Goal: Task Accomplishment & Management: Use online tool/utility

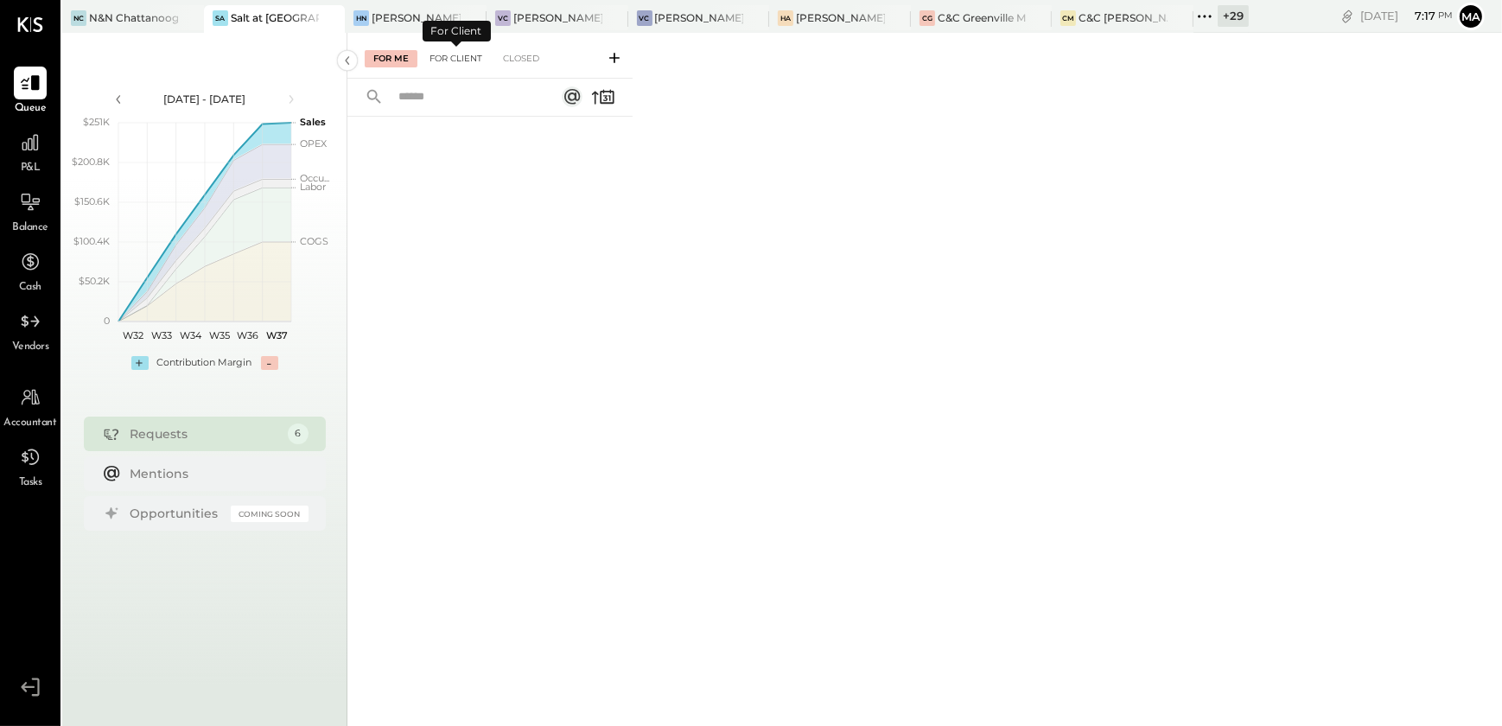
click at [474, 56] on div "For Client" at bounding box center [456, 58] width 70 height 17
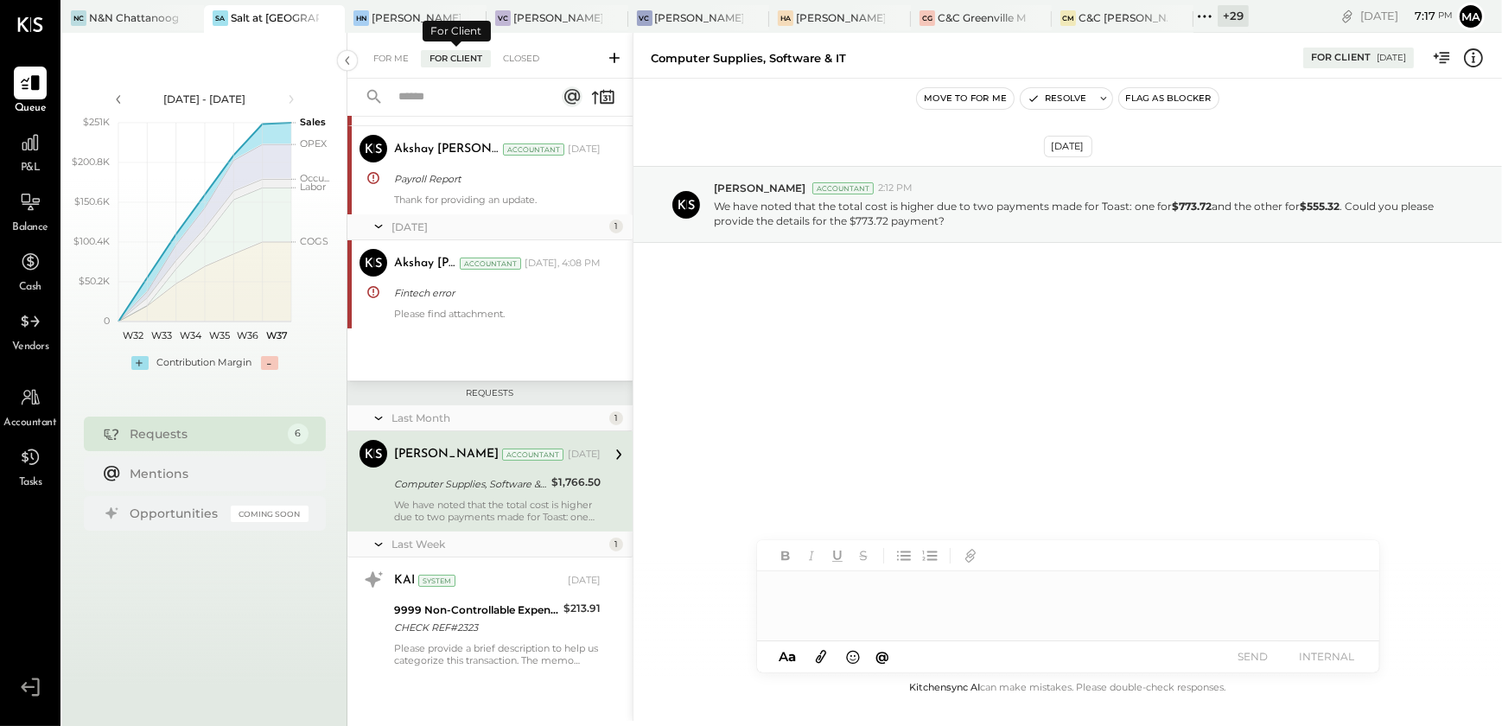
scroll to position [290, 0]
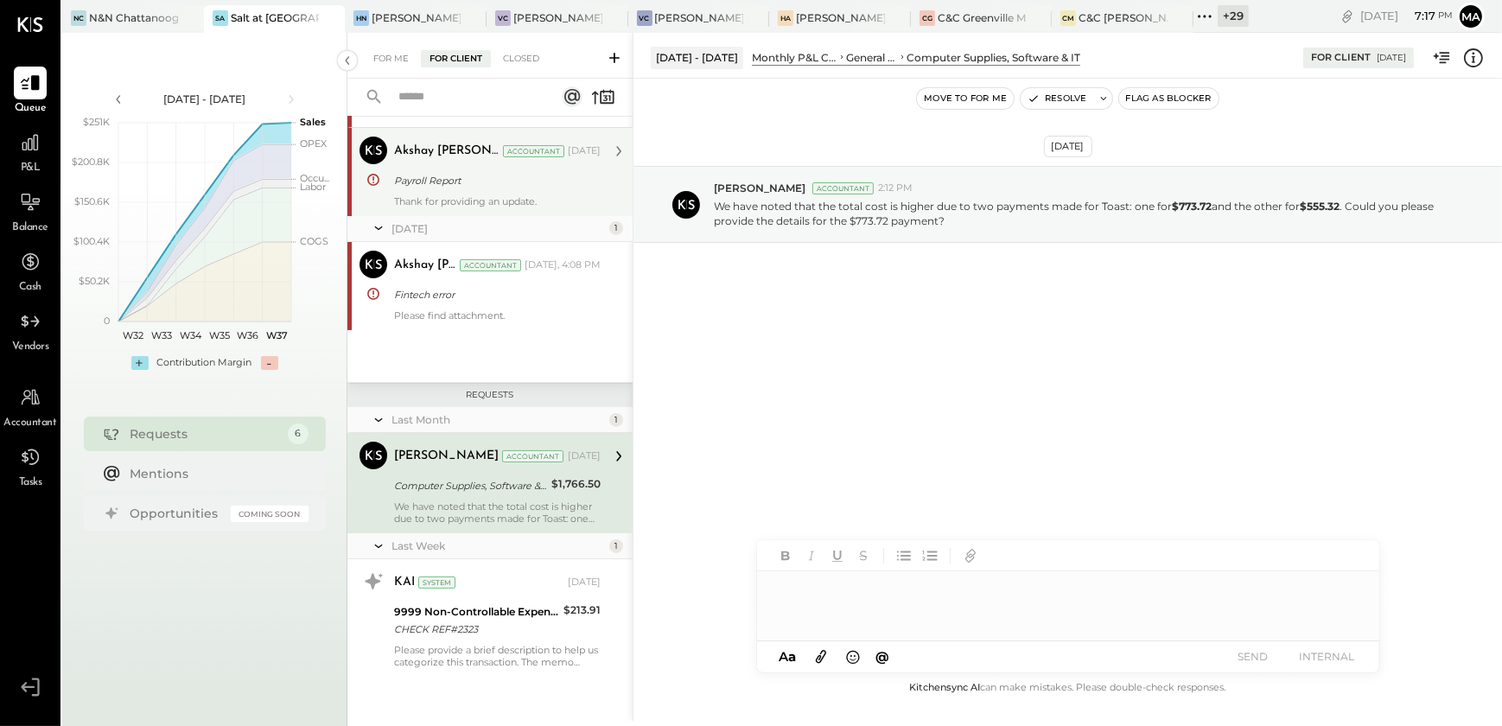
click at [488, 172] on div "Payroll Report" at bounding box center [494, 180] width 201 height 17
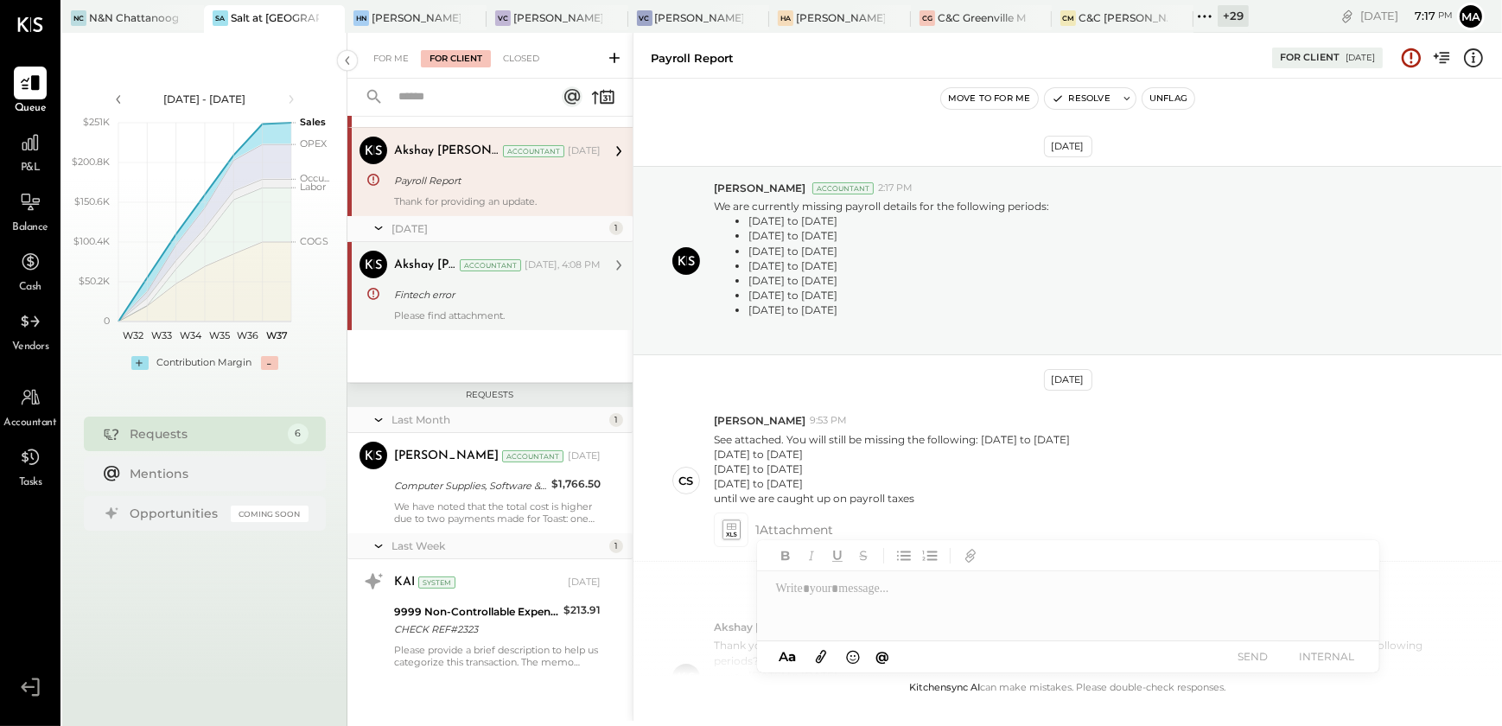
scroll to position [426, 0]
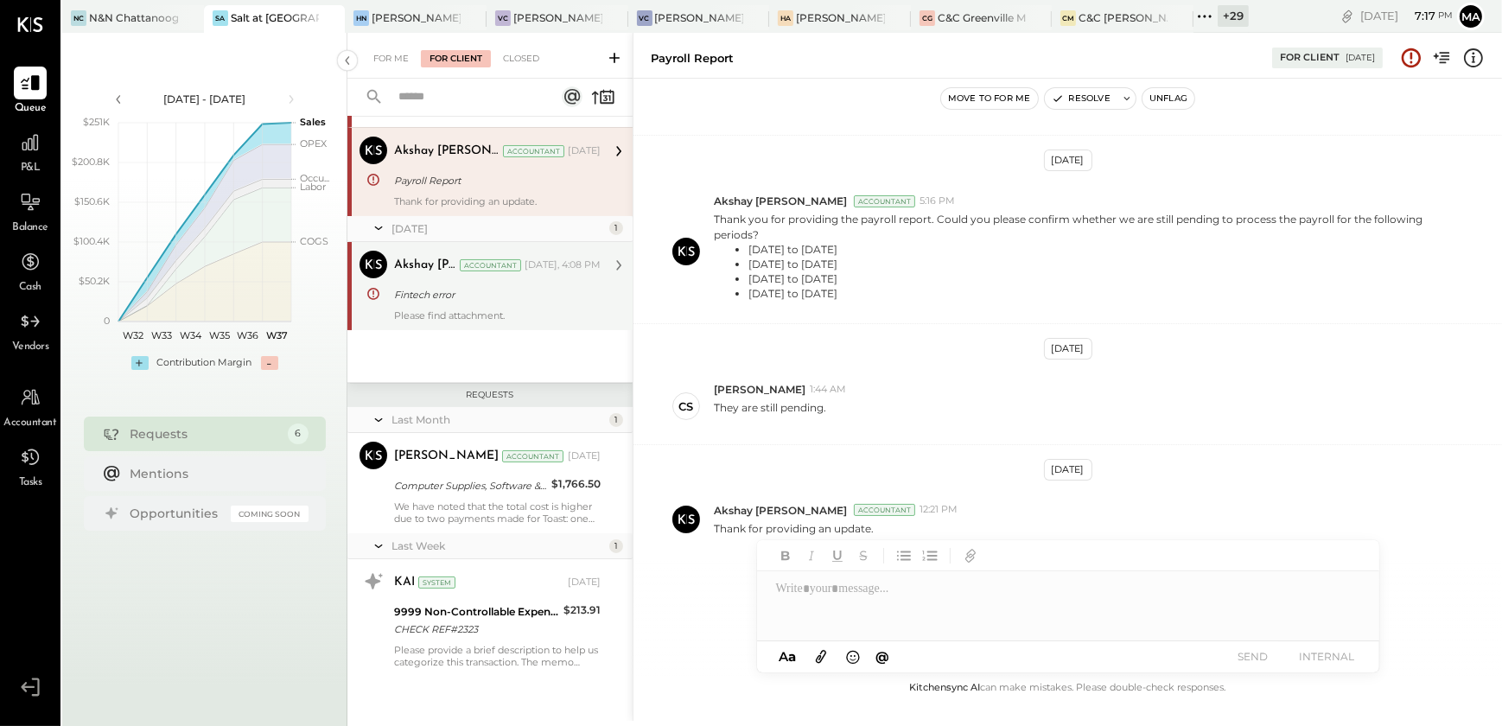
click at [486, 309] on div "Please find attachment." at bounding box center [497, 315] width 207 height 12
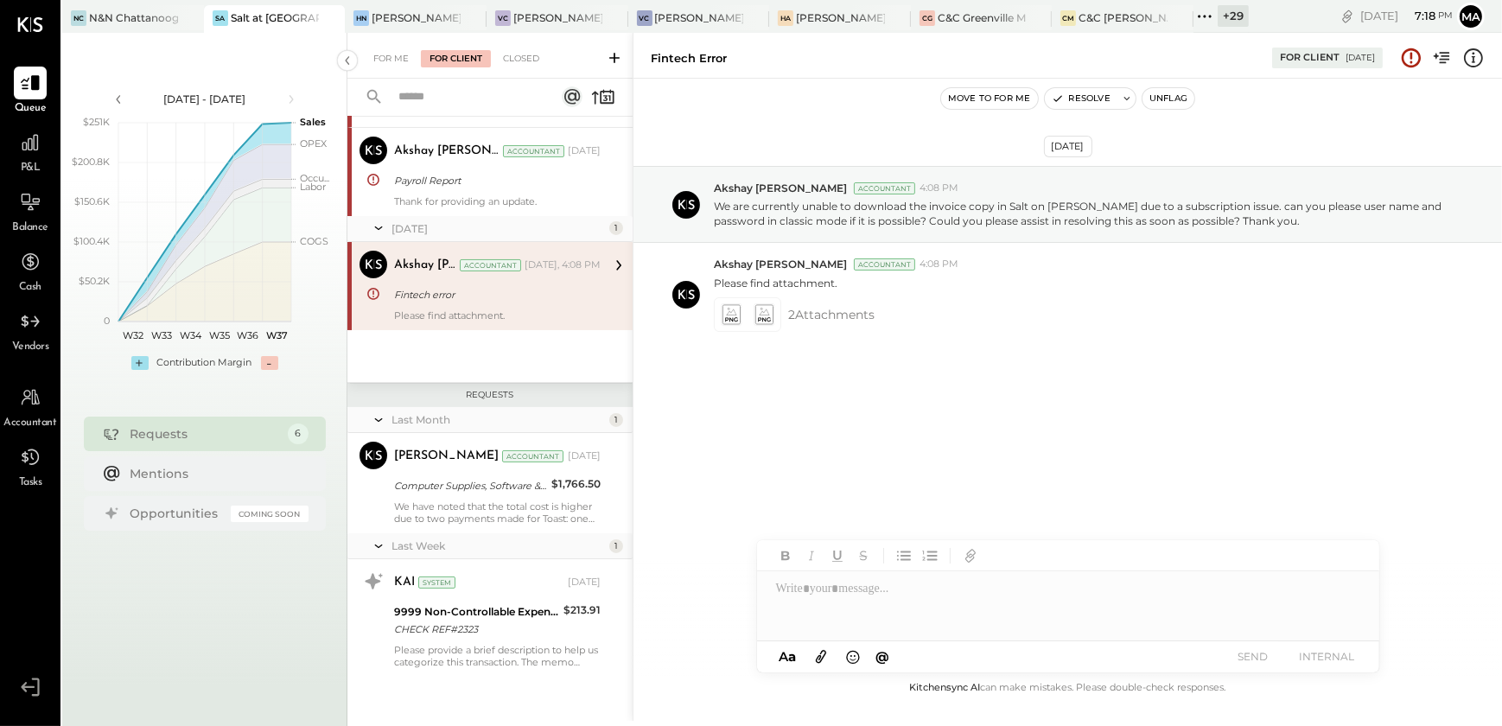
click at [616, 56] on icon at bounding box center [614, 57] width 17 height 17
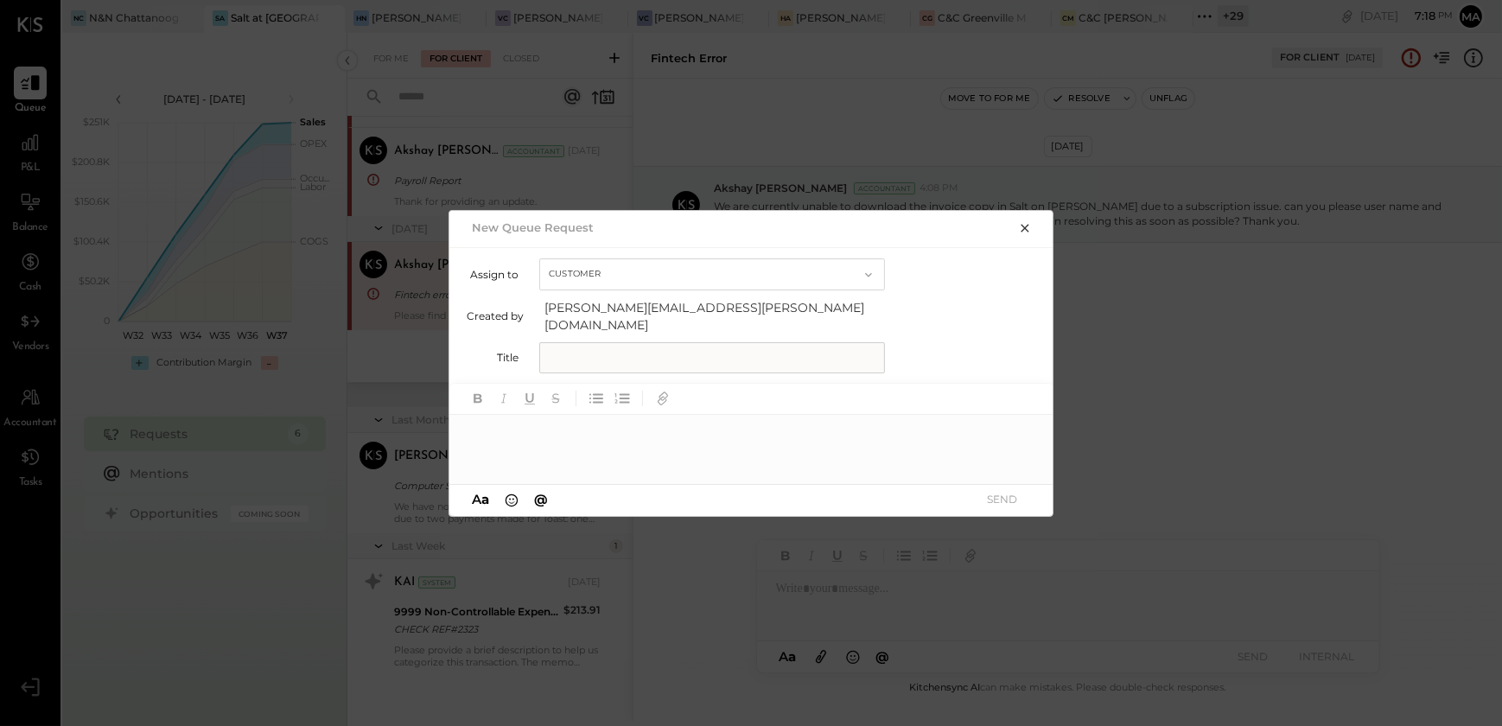
click at [610, 355] on input "text" at bounding box center [712, 357] width 346 height 31
type input "**********"
click at [616, 414] on div at bounding box center [751, 448] width 605 height 69
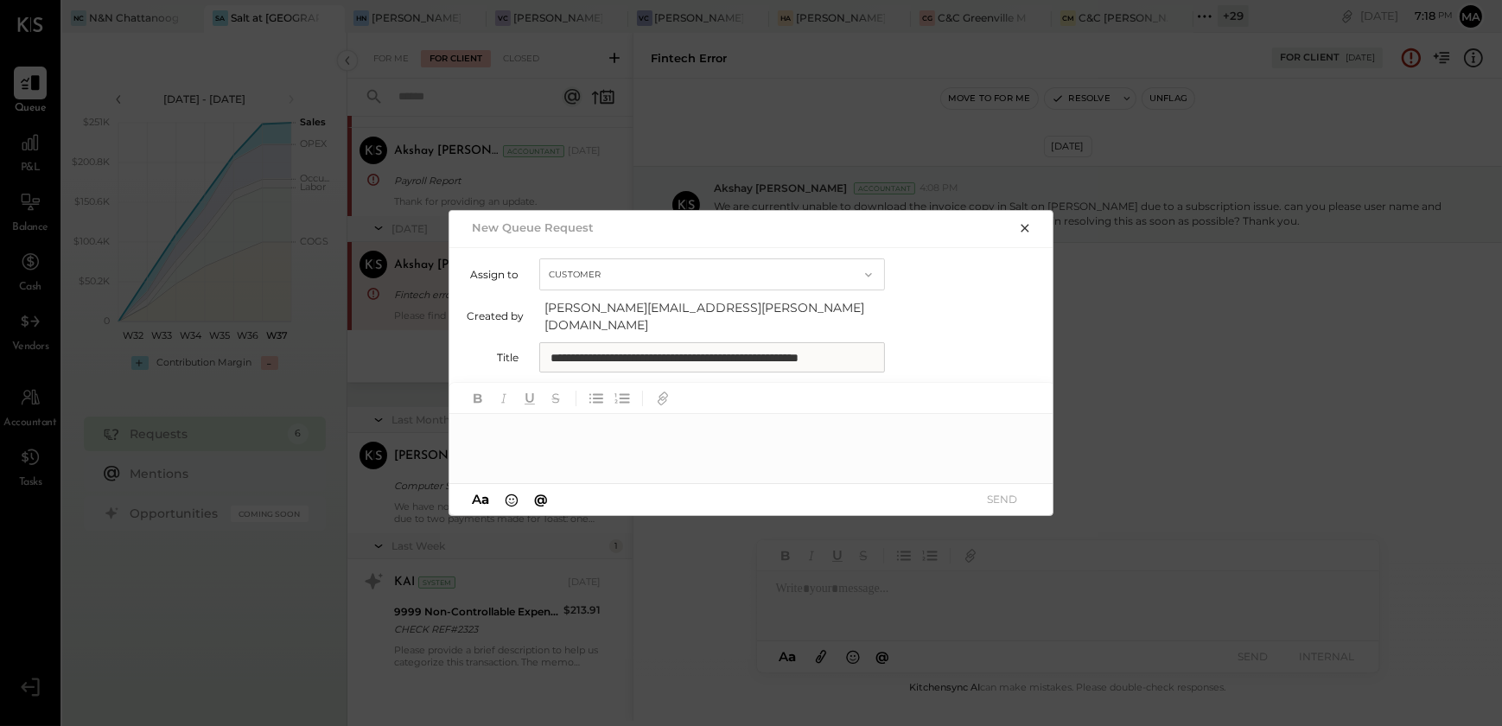
paste div
click at [467, 421] on div "**********" at bounding box center [751, 448] width 605 height 69
click at [838, 425] on div "**********" at bounding box center [751, 448] width 605 height 69
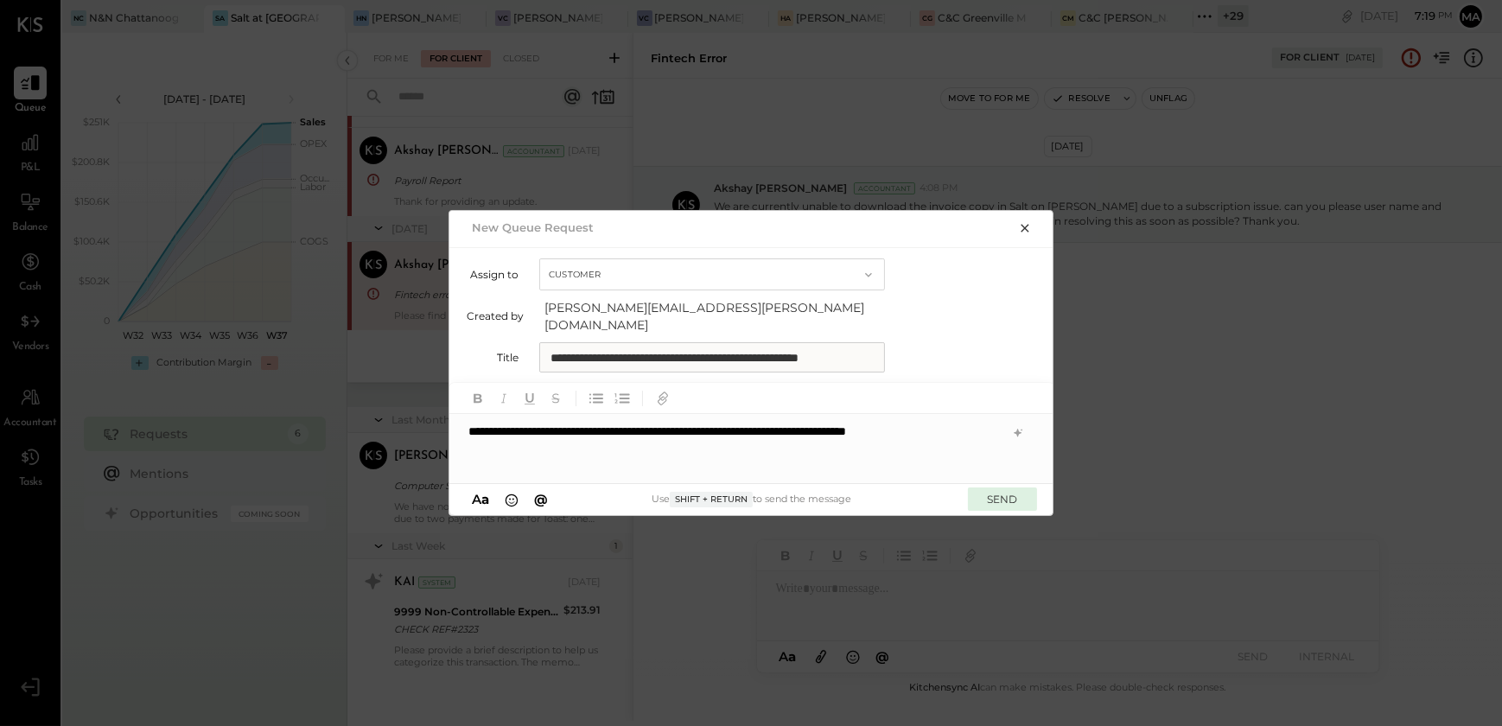
click at [1011, 488] on button "SEND" at bounding box center [1002, 498] width 69 height 23
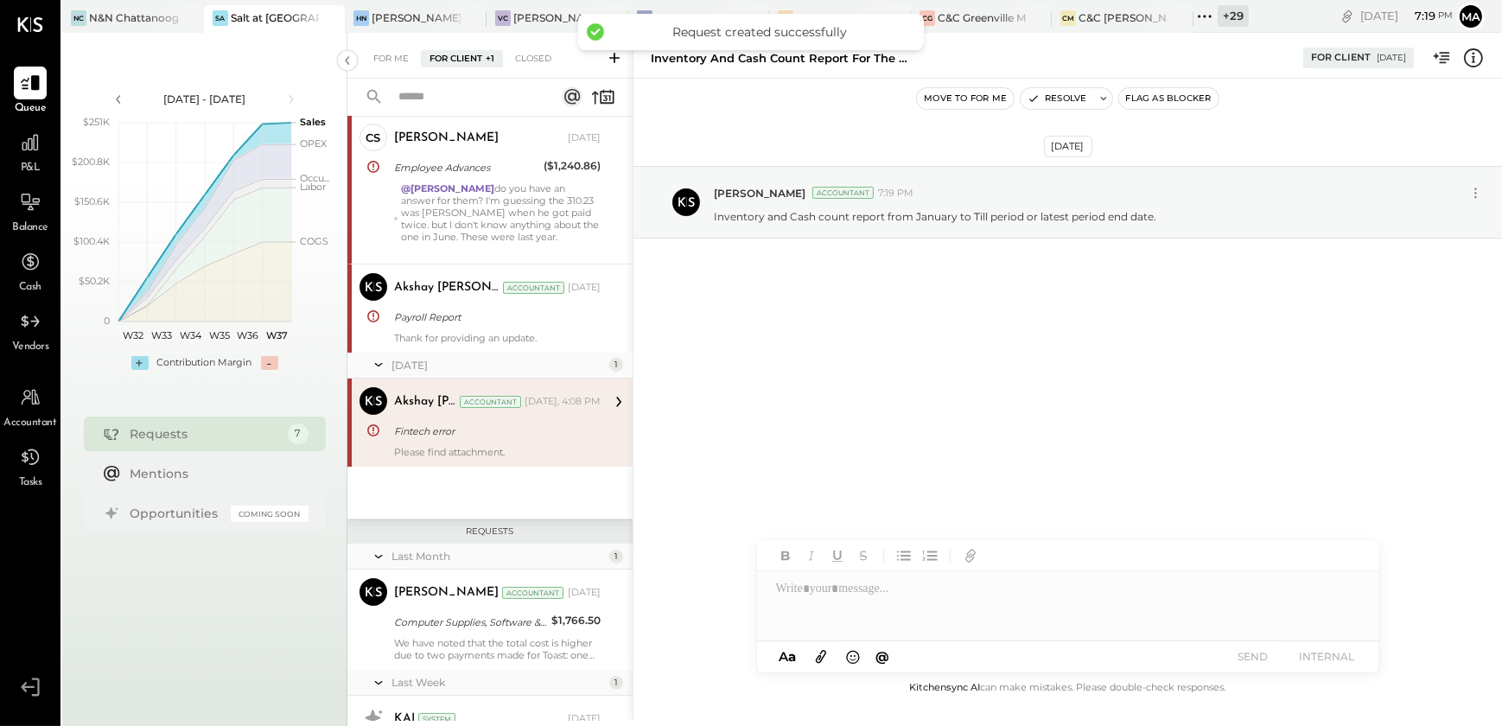
scroll to position [416, 0]
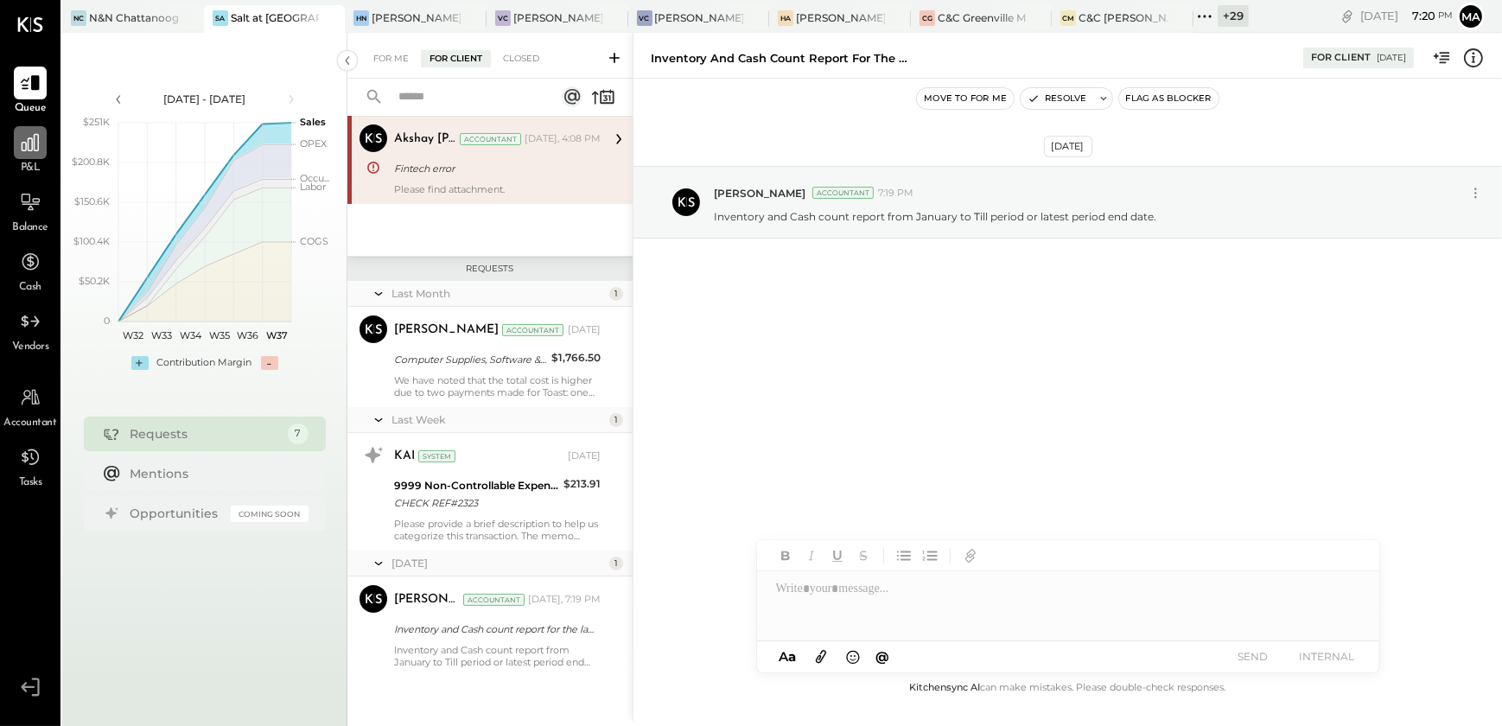
click at [25, 156] on div at bounding box center [30, 142] width 33 height 33
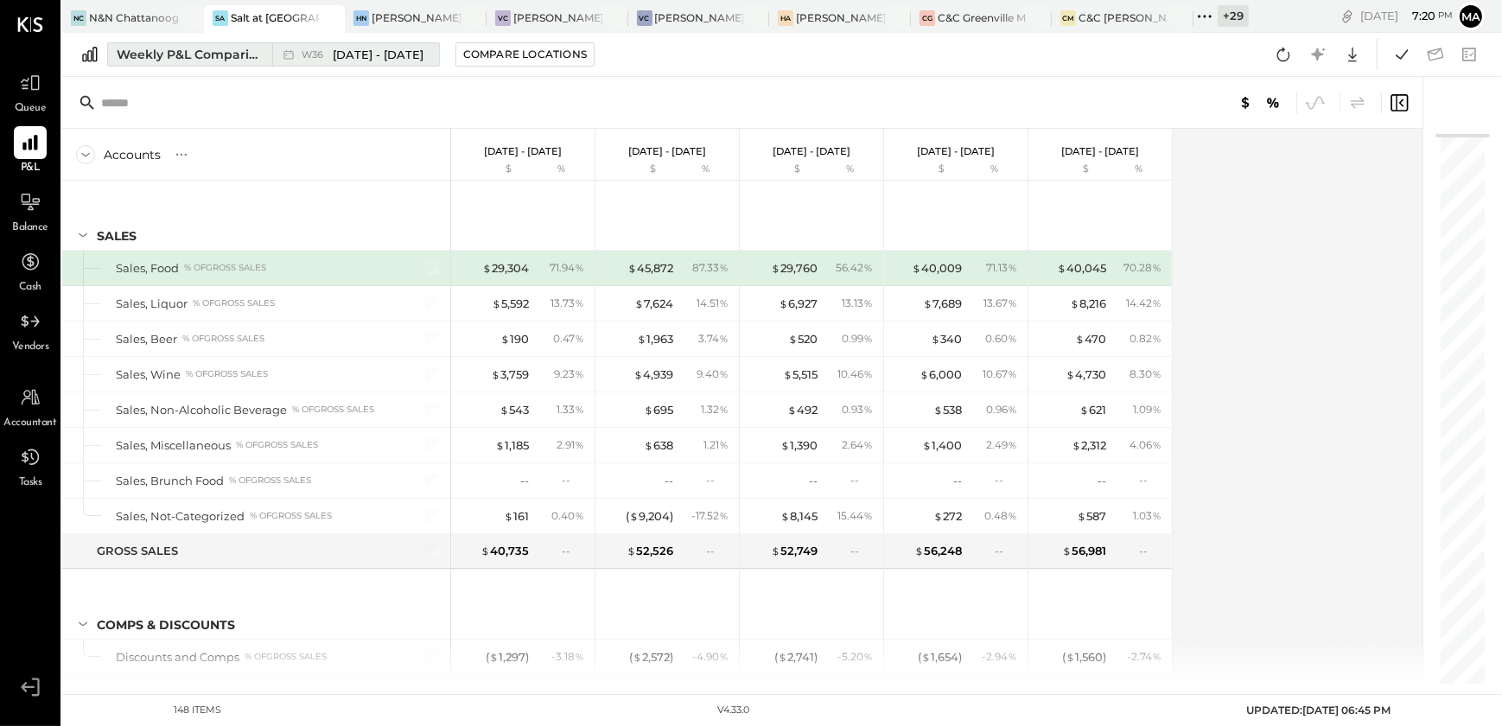
click at [208, 52] on div "Weekly P&L Comparison" at bounding box center [189, 54] width 145 height 17
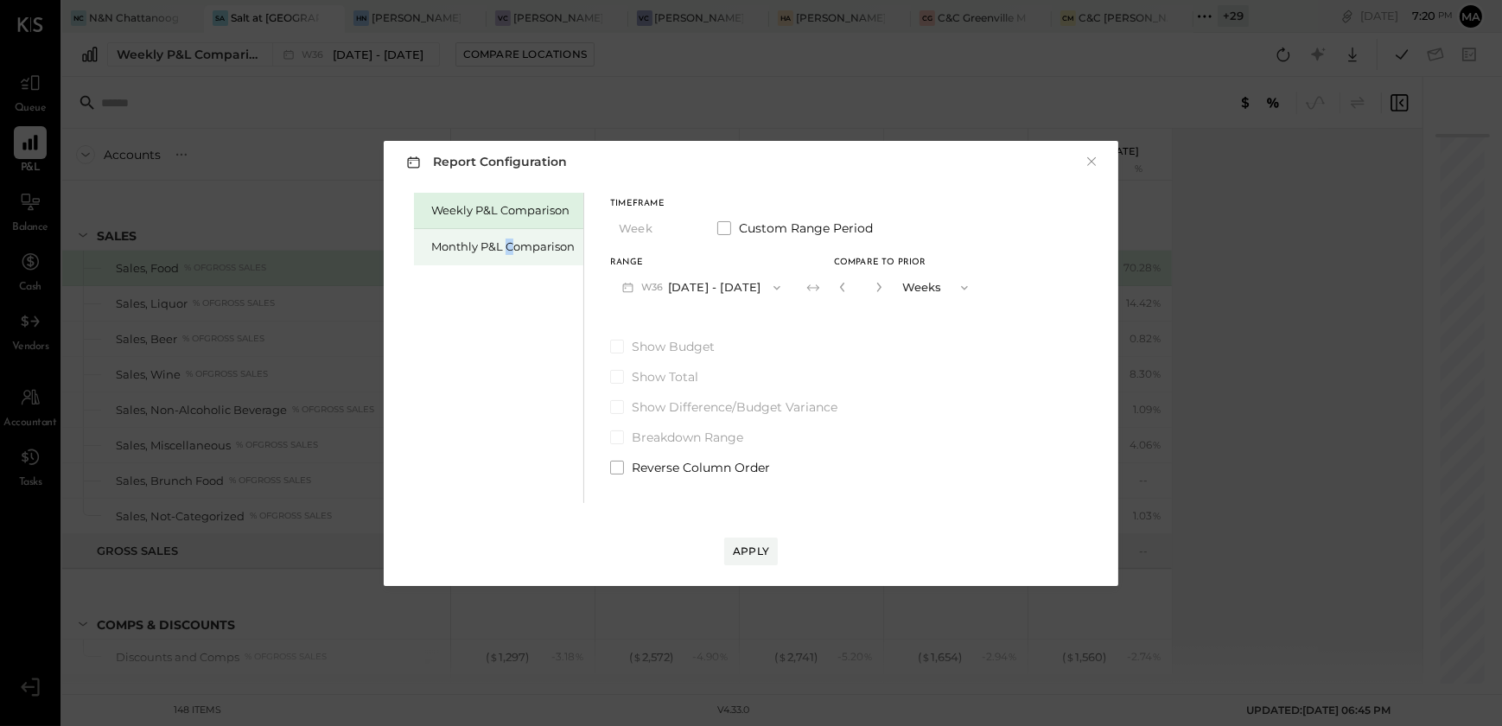
click at [509, 246] on div "Monthly P&L Comparison" at bounding box center [502, 247] width 143 height 16
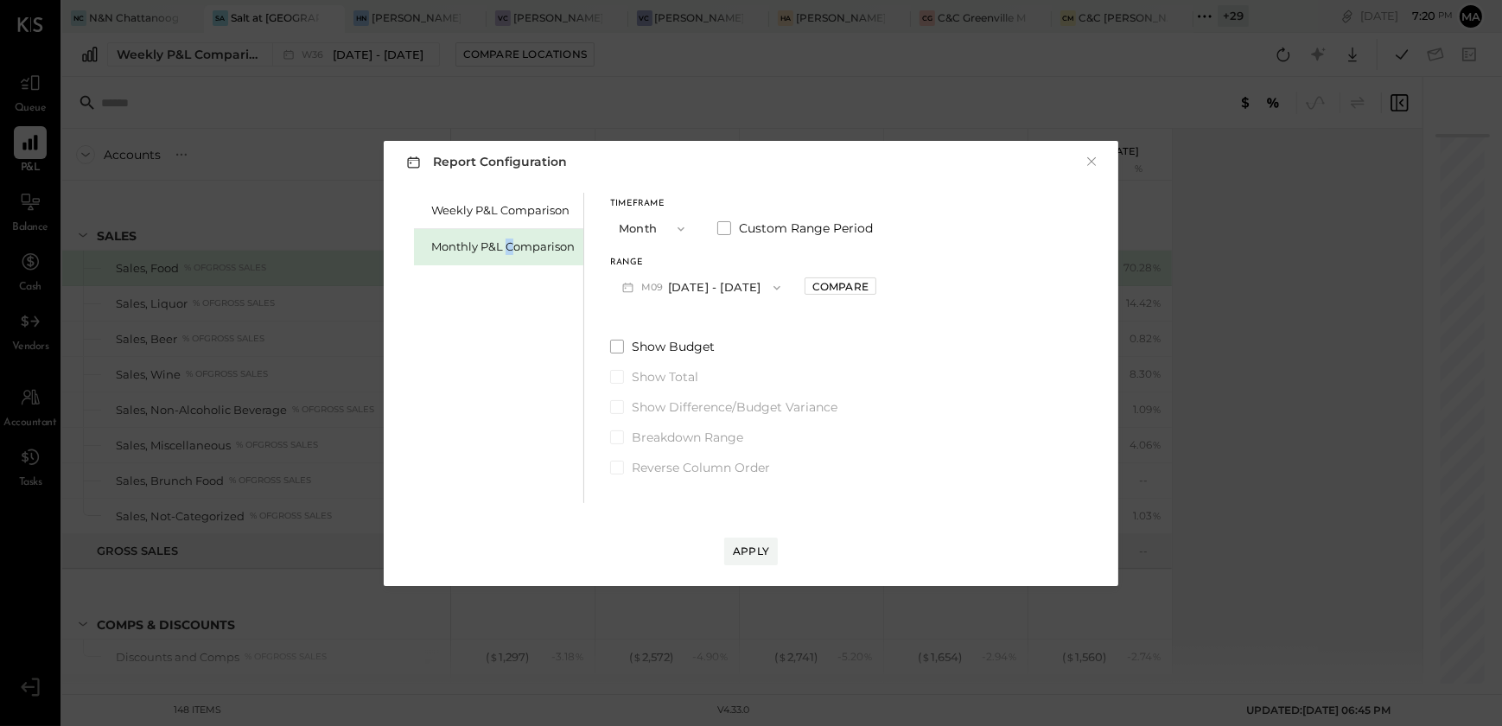
click at [714, 296] on button "M09 [DATE] - [DATE]" at bounding box center [701, 287] width 182 height 32
click at [715, 333] on div "M08 [DATE] - [DATE]" at bounding box center [709, 327] width 197 height 36
click at [765, 558] on button "Apply" at bounding box center [751, 552] width 54 height 28
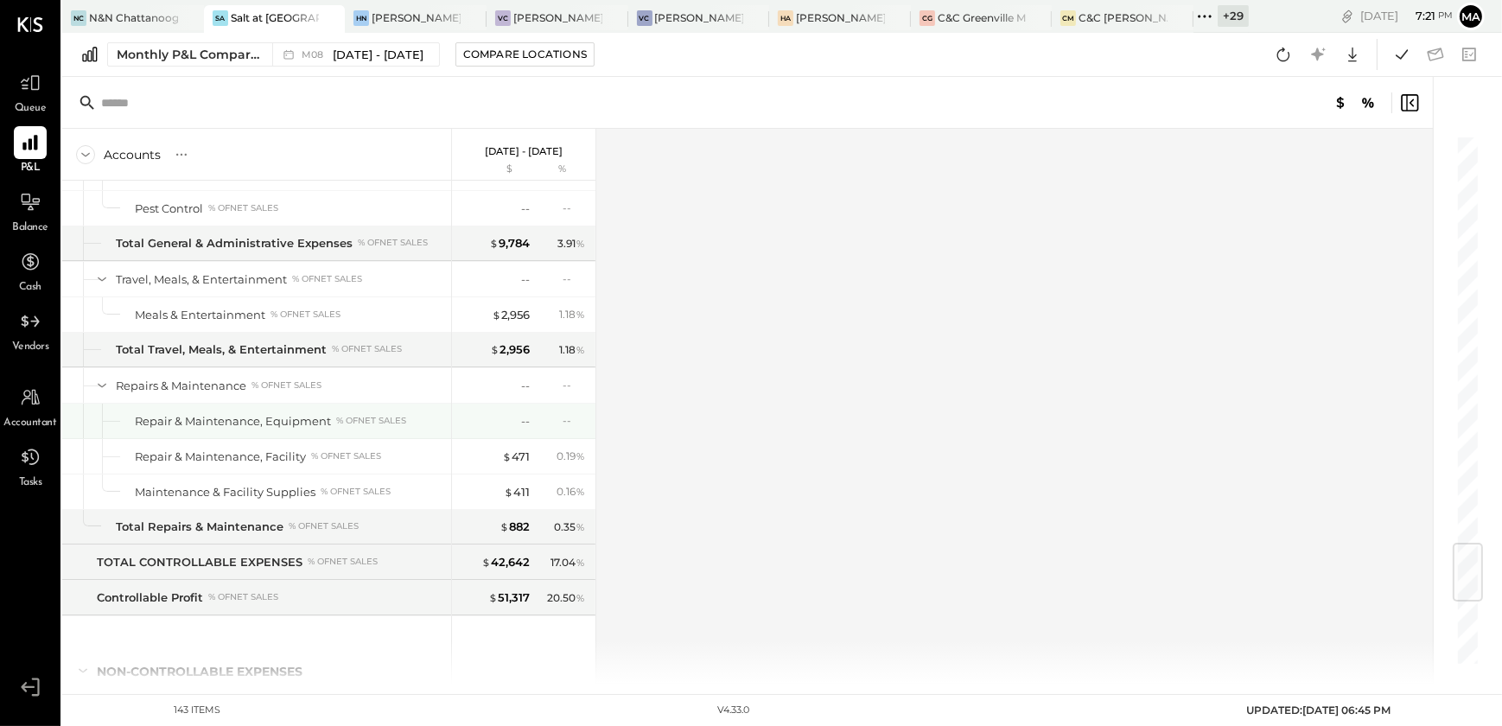
scroll to position [3988, 0]
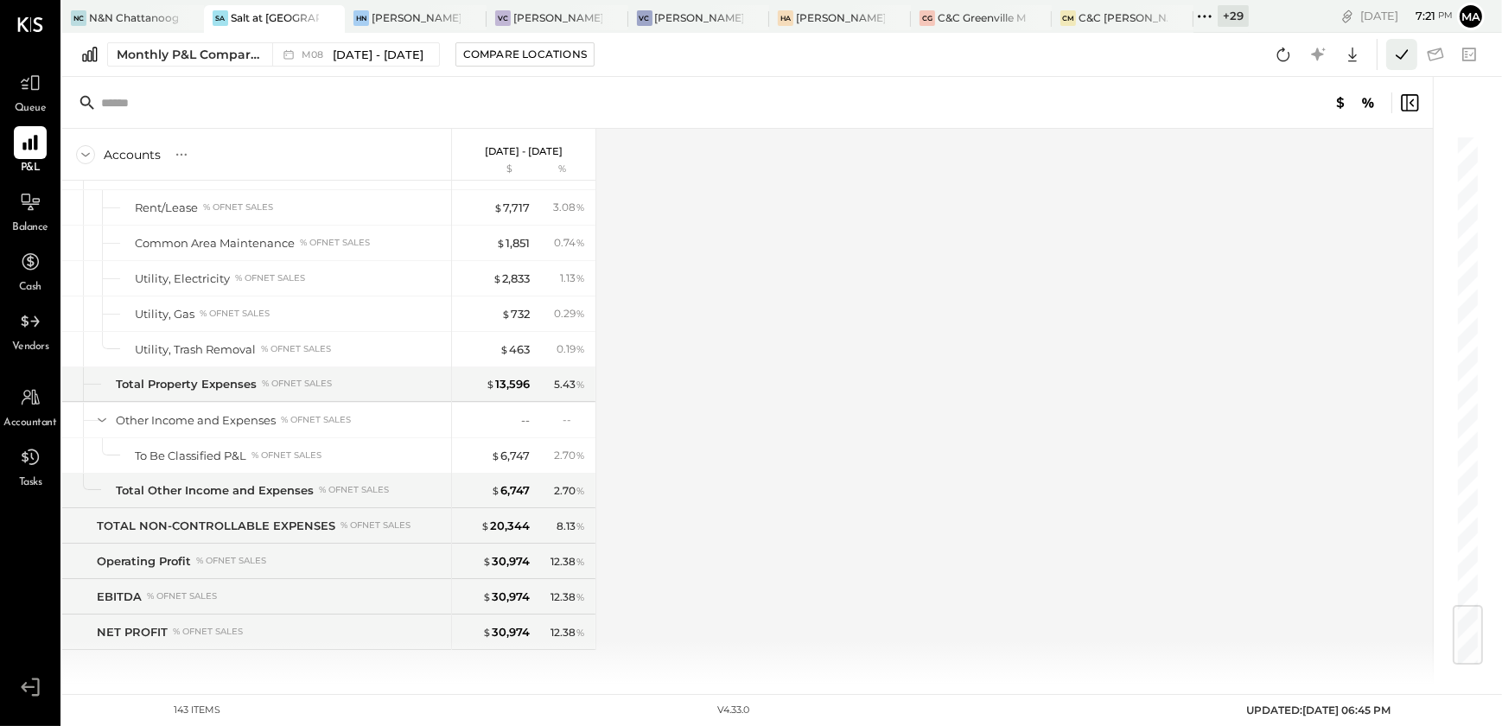
click at [1403, 57] on icon at bounding box center [1401, 54] width 22 height 22
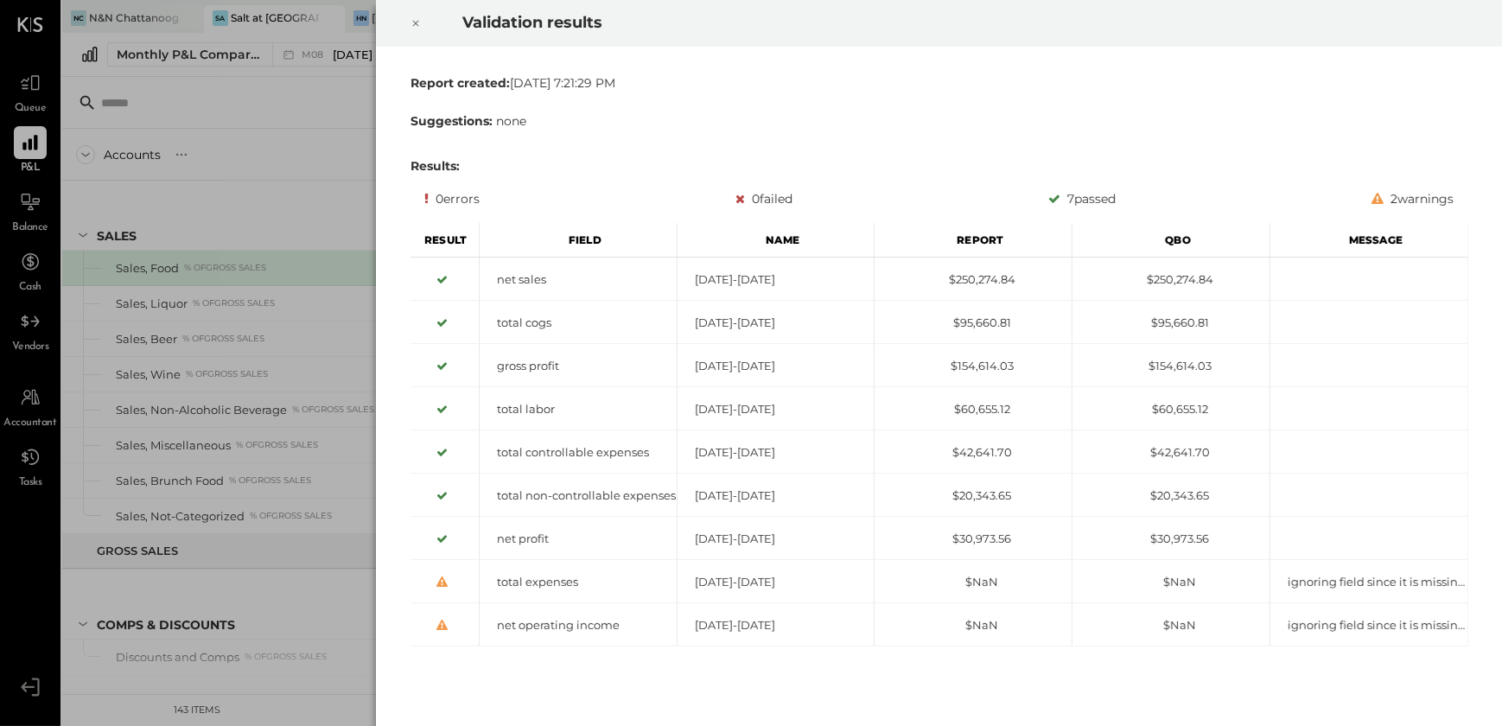
click at [410, 19] on icon at bounding box center [415, 23] width 10 height 21
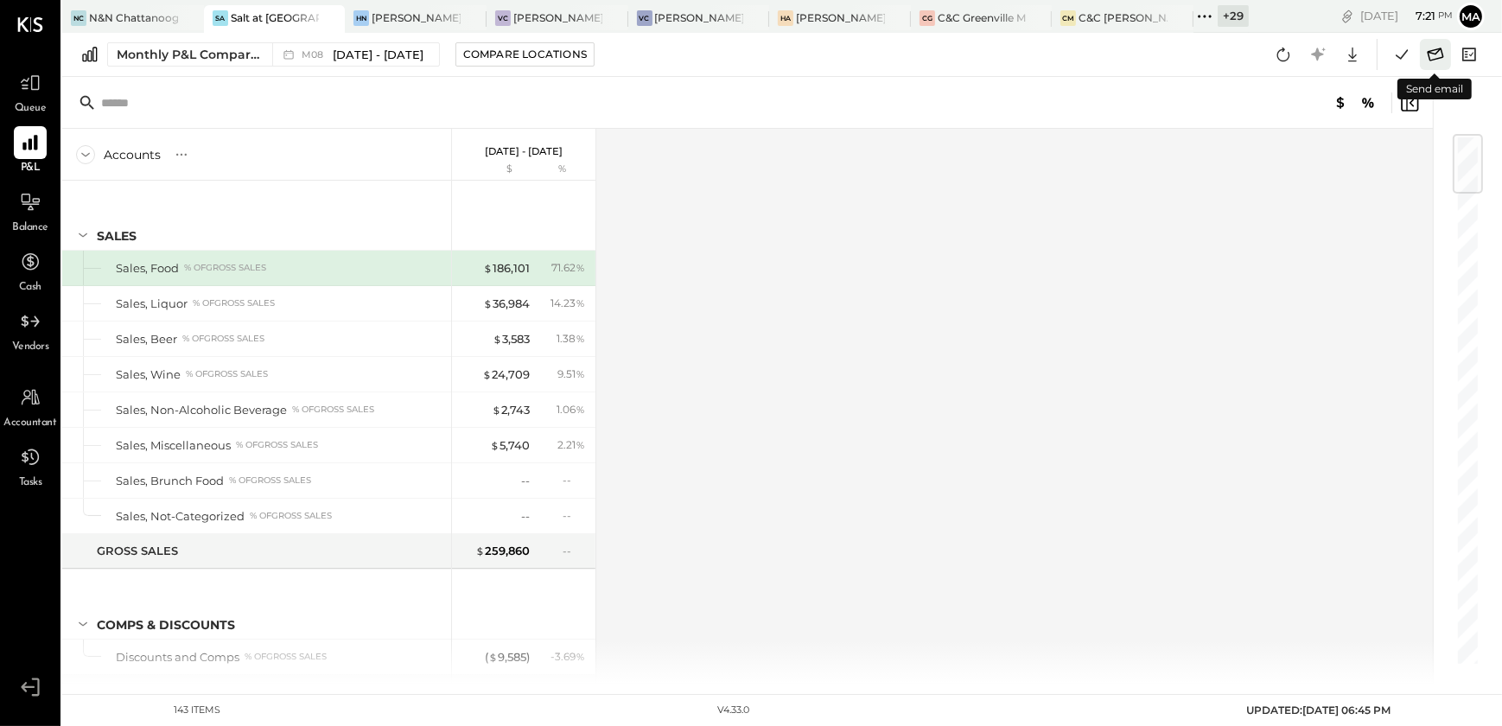
click at [1434, 57] on icon at bounding box center [1435, 54] width 22 height 22
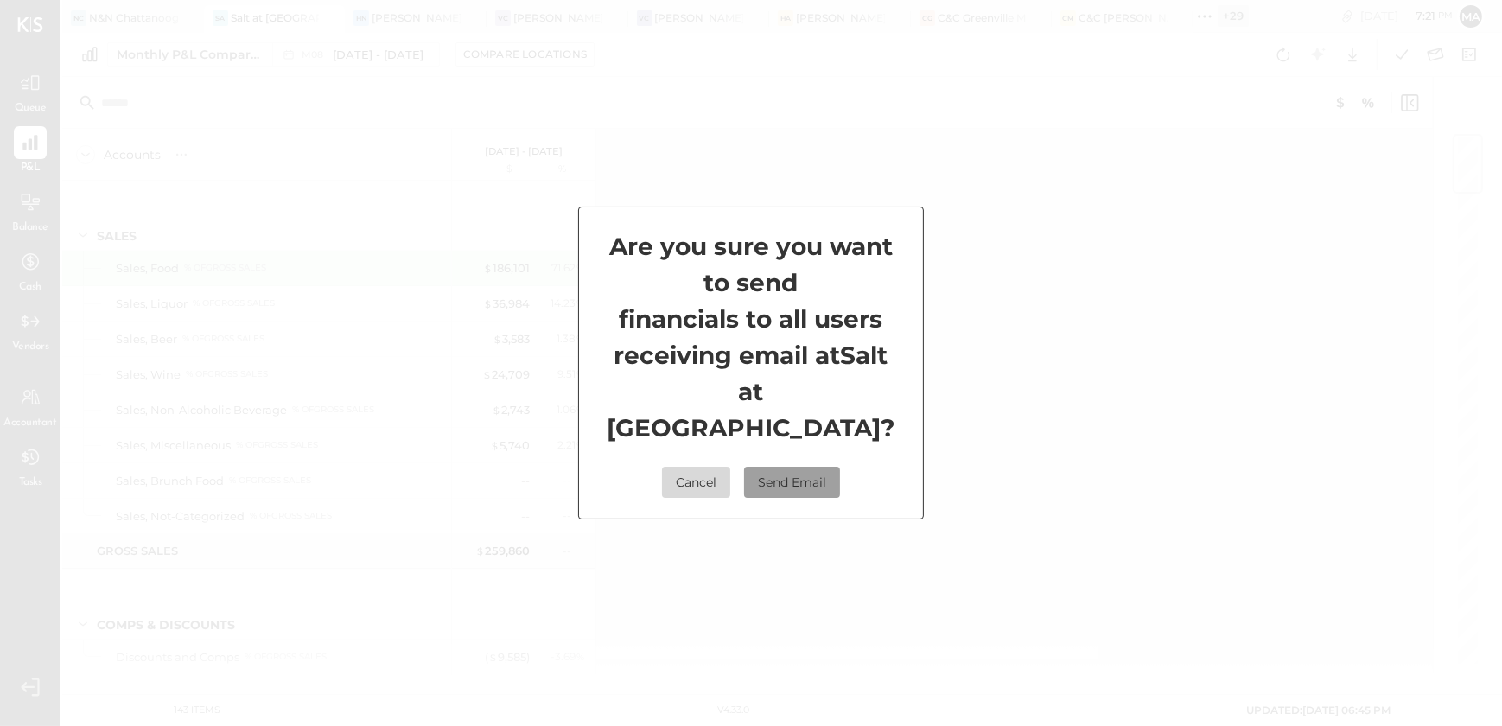
click at [775, 468] on button "Send Email" at bounding box center [792, 482] width 96 height 31
